Goal: Find specific page/section: Find specific page/section

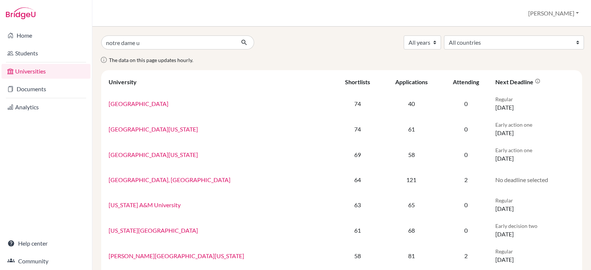
type input "notre dame u"
click at [441, 44] on select "All years 2027 2026 2025 2024 2023 2022 2021 2020 2019 2018" at bounding box center [422, 42] width 37 height 14
select select "2026"
click at [441, 35] on select "All years 2027 2026 2025 2024 2023 2022 2021 2020 2019 2018" at bounding box center [422, 42] width 37 height 14
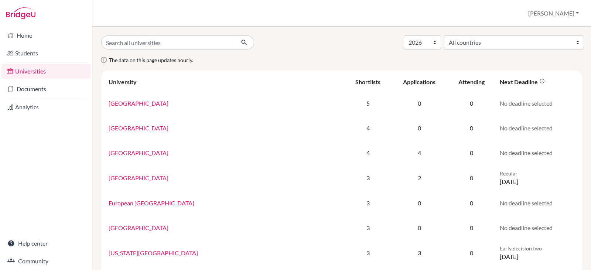
select select "2026"
click at [169, 46] on input "Search all universities" at bounding box center [168, 42] width 134 height 14
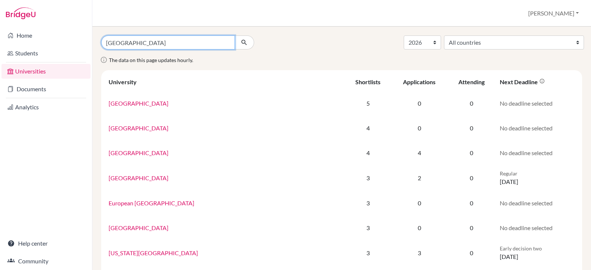
type input "[GEOGRAPHIC_DATA]"
click at [235, 35] on button "submit" at bounding box center [245, 42] width 20 height 14
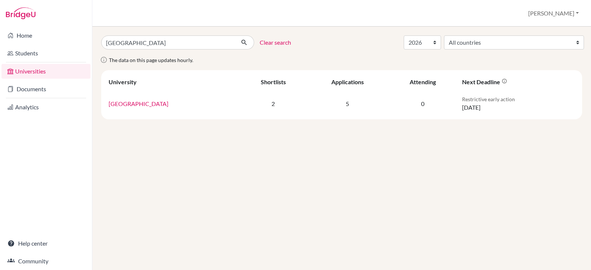
select select "2026"
click at [174, 43] on input "university of notre dame" at bounding box center [168, 42] width 134 height 14
click at [133, 44] on input "Search all universities" at bounding box center [168, 42] width 134 height 14
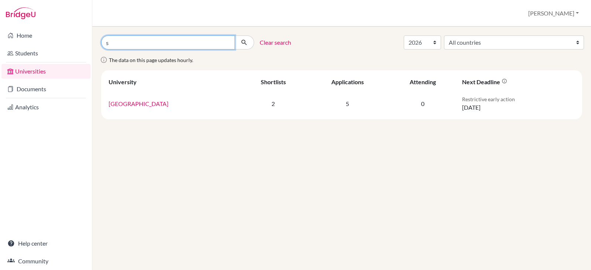
click at [133, 44] on input "s" at bounding box center [168, 42] width 134 height 14
type input "southern methodist university"
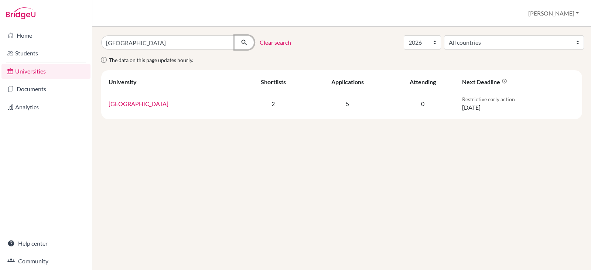
click at [243, 40] on icon "submit" at bounding box center [244, 42] width 7 height 7
select select "2026"
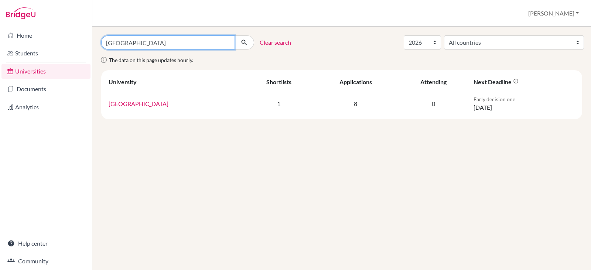
click at [189, 46] on input "southern methodist university" at bounding box center [168, 42] width 134 height 14
type input "t"
type input "texas christian university"
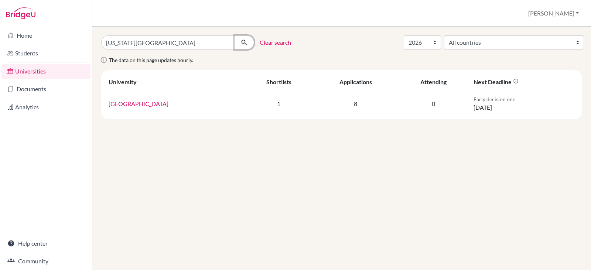
click at [243, 42] on icon "submit" at bounding box center [244, 42] width 7 height 7
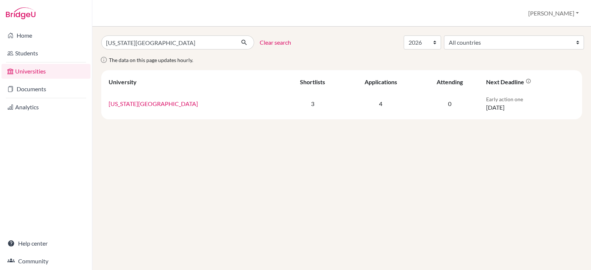
select select "2026"
click at [179, 44] on input "texas christian university" at bounding box center [168, 42] width 134 height 14
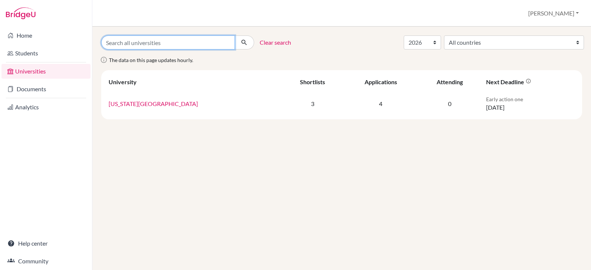
click at [109, 44] on input "Search all universities" at bounding box center [168, 42] width 134 height 14
